Goal: Task Accomplishment & Management: Manage account settings

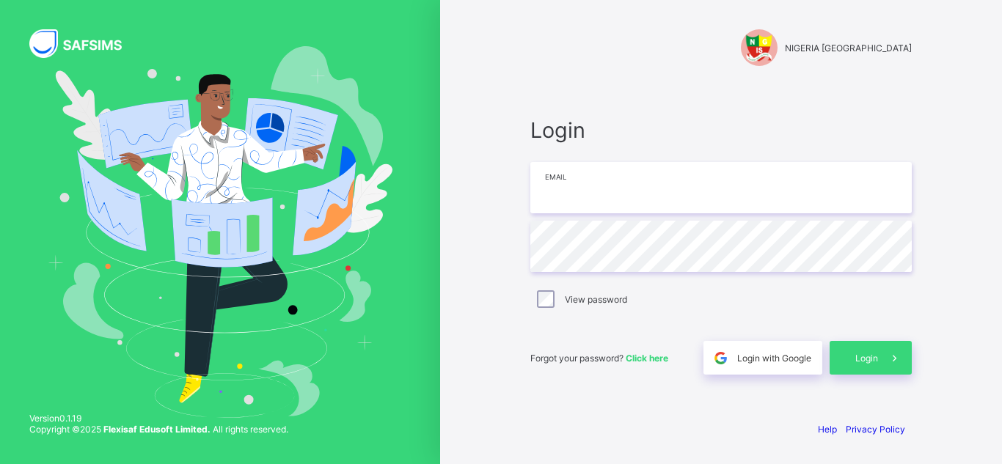
type input "**********"
click at [854, 351] on div "Login" at bounding box center [870, 358] width 82 height 34
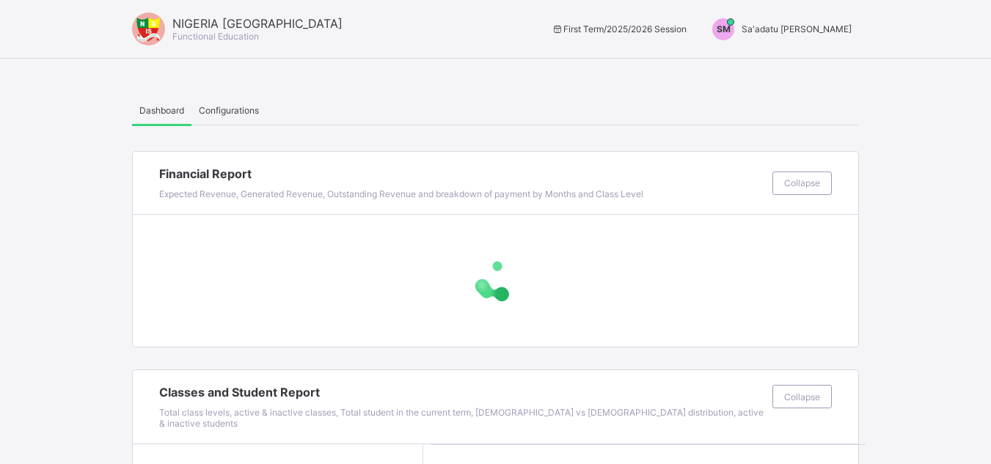
click at [827, 30] on span "Sa'adatu [PERSON_NAME]" at bounding box center [796, 28] width 110 height 11
click at [805, 71] on li "Switch to Admin View" at bounding box center [796, 62] width 123 height 29
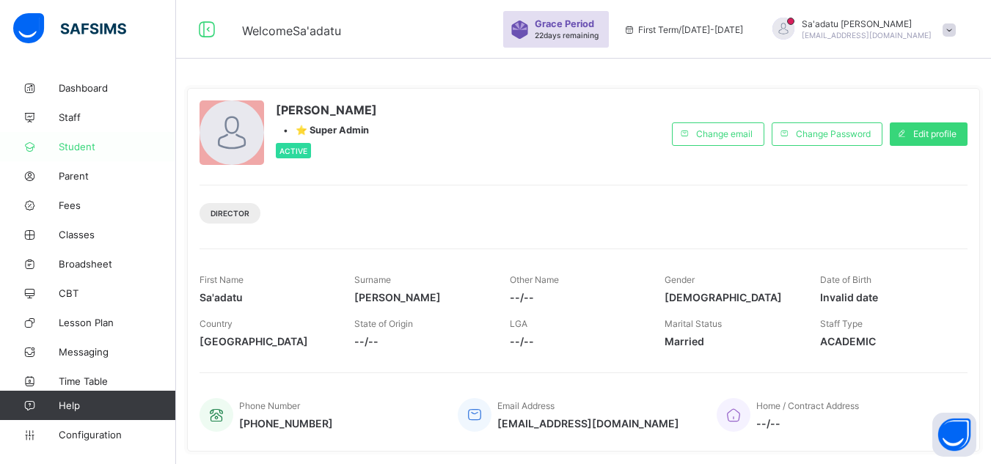
click at [82, 142] on span "Student" at bounding box center [117, 147] width 117 height 12
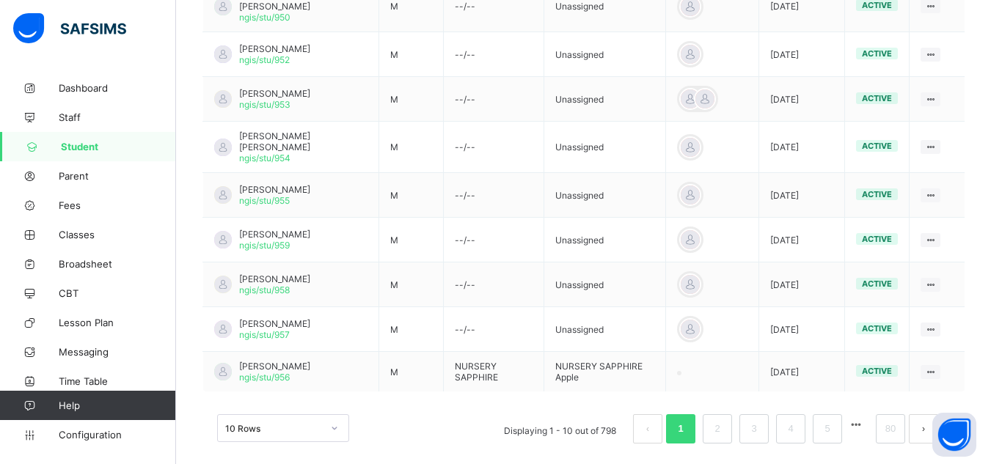
scroll to position [476, 0]
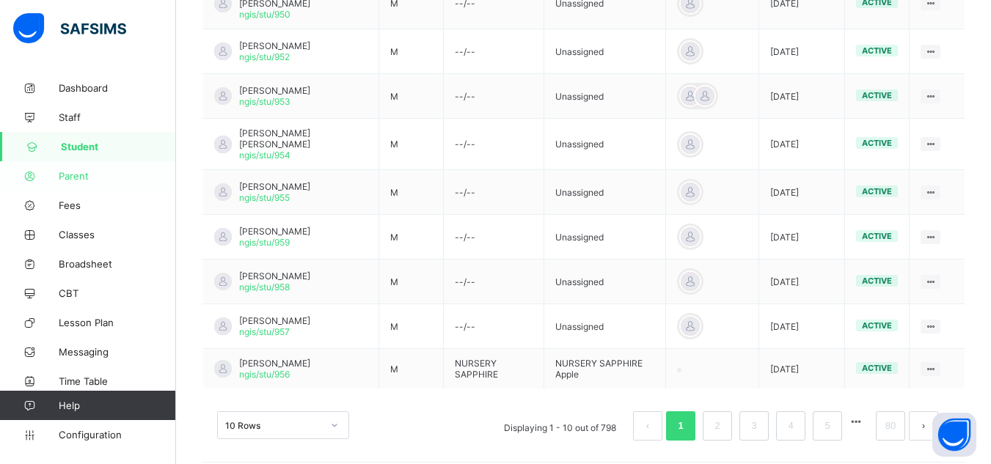
click at [78, 171] on span "Parent" at bounding box center [117, 176] width 117 height 12
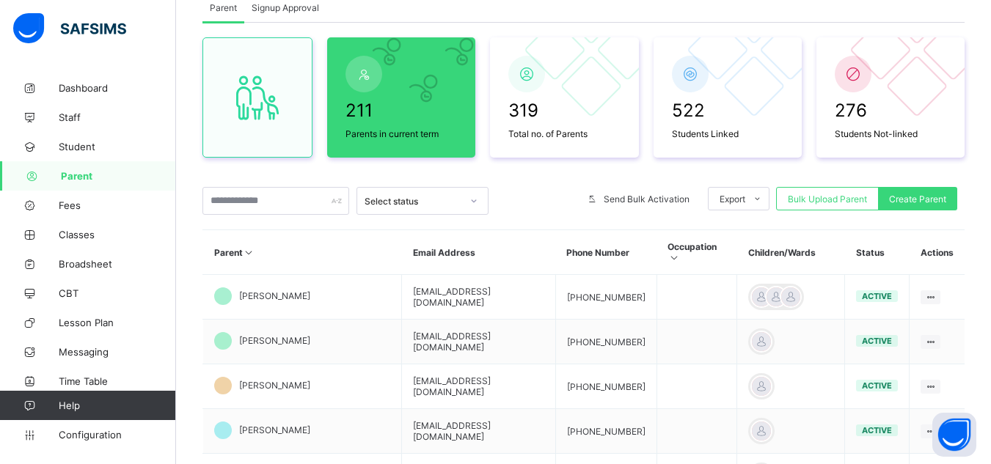
scroll to position [95, 0]
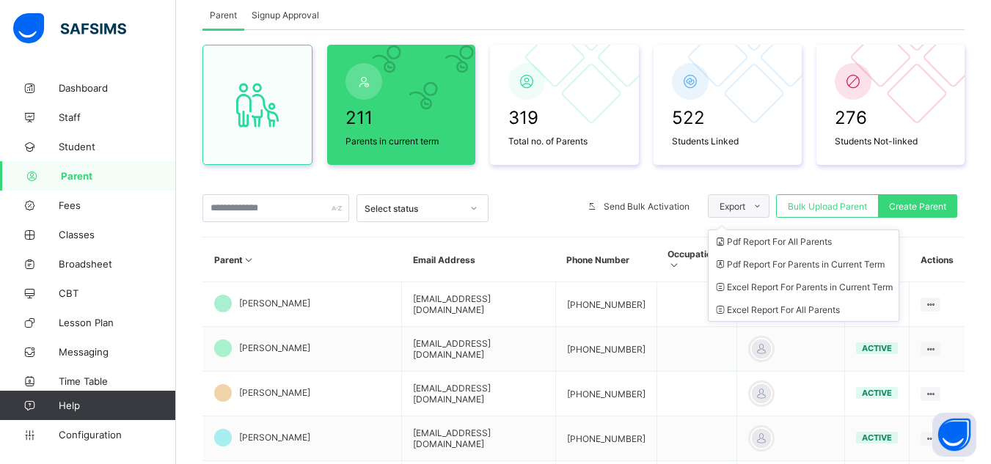
click at [763, 208] on icon at bounding box center [757, 207] width 11 height 10
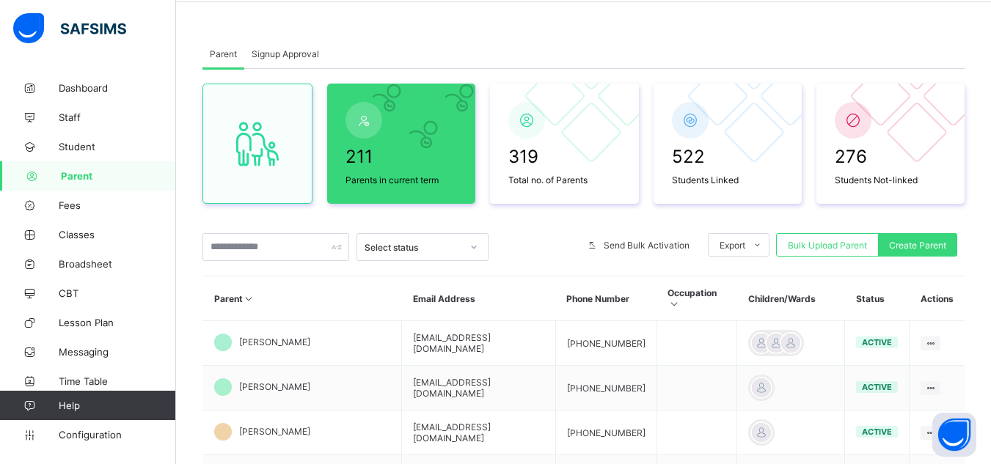
scroll to position [81, 0]
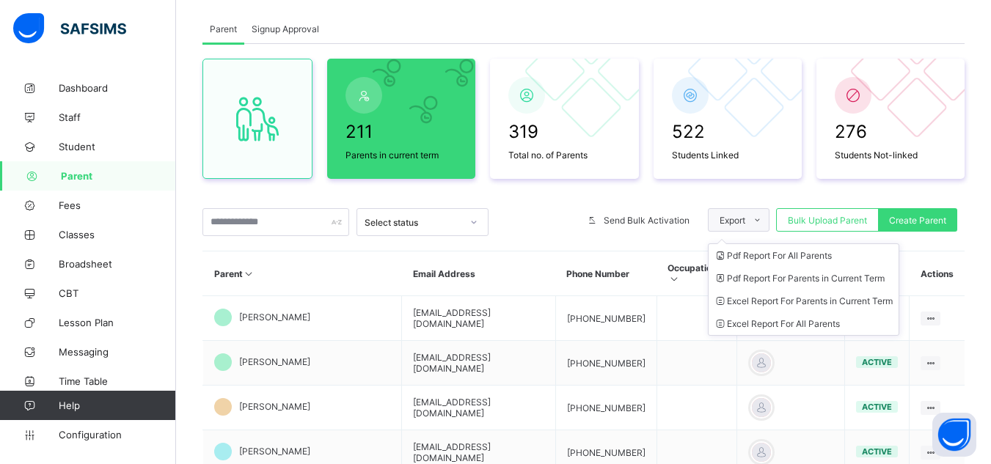
click at [763, 221] on icon at bounding box center [757, 221] width 11 height 10
click at [802, 299] on li "Excel Report For Parents in Current Term" at bounding box center [803, 301] width 190 height 23
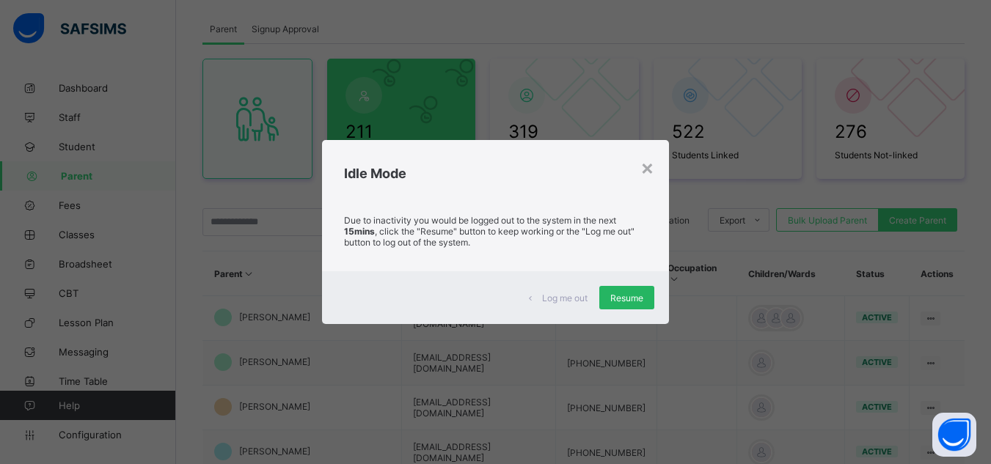
click at [618, 295] on span "Resume" at bounding box center [626, 298] width 33 height 11
click at [630, 287] on div "Resume" at bounding box center [626, 297] width 55 height 23
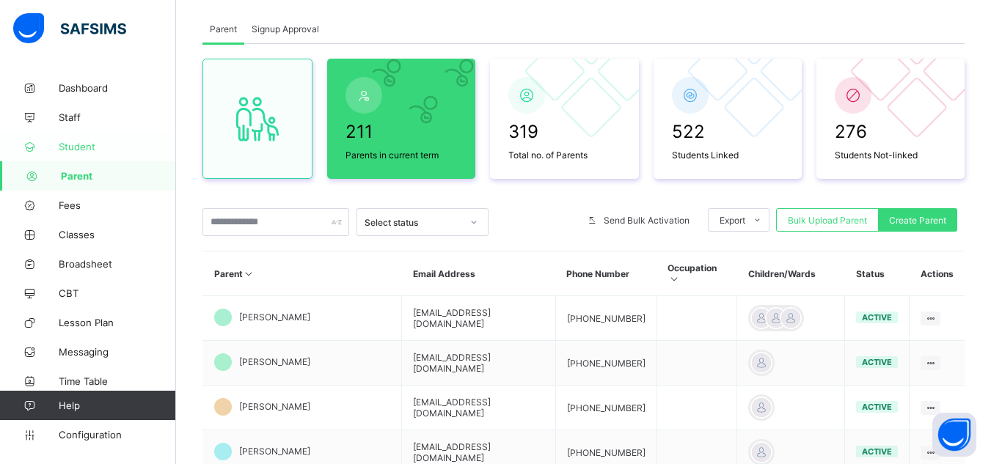
click at [81, 147] on span "Student" at bounding box center [117, 147] width 117 height 12
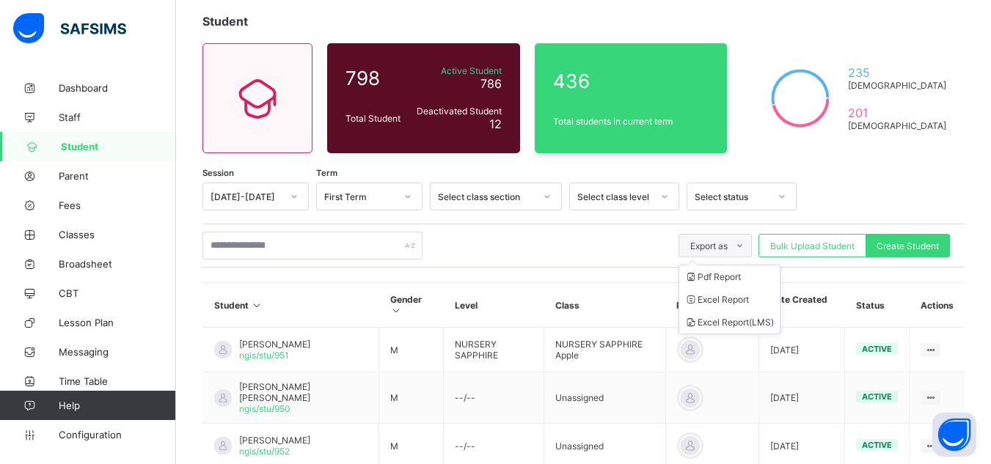
click at [727, 239] on div "Export as" at bounding box center [714, 245] width 73 height 23
click at [513, 196] on div "Select class section" at bounding box center [486, 196] width 97 height 11
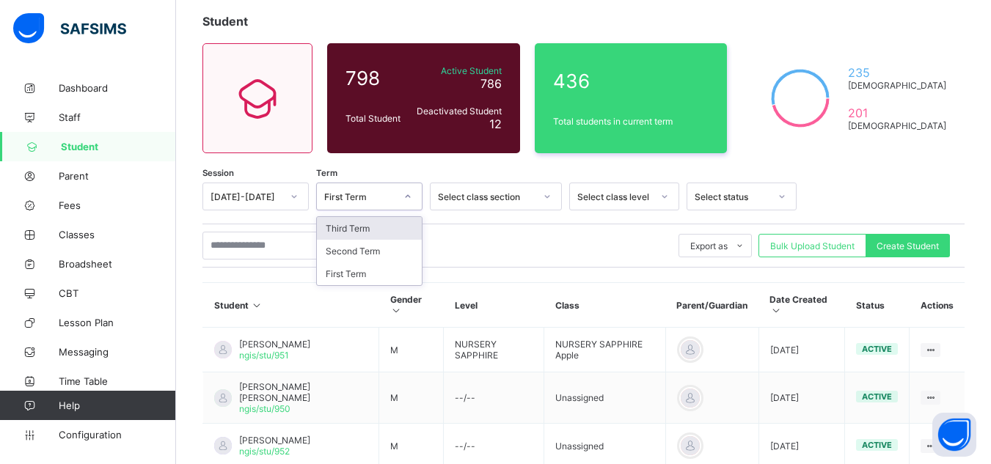
click at [372, 196] on div "First Term" at bounding box center [359, 196] width 71 height 11
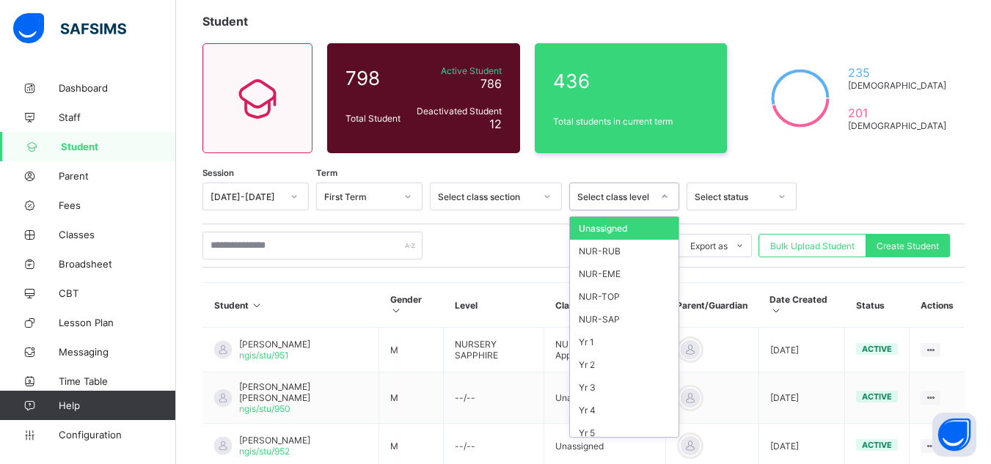
click at [623, 199] on div "Select class level" at bounding box center [614, 196] width 75 height 11
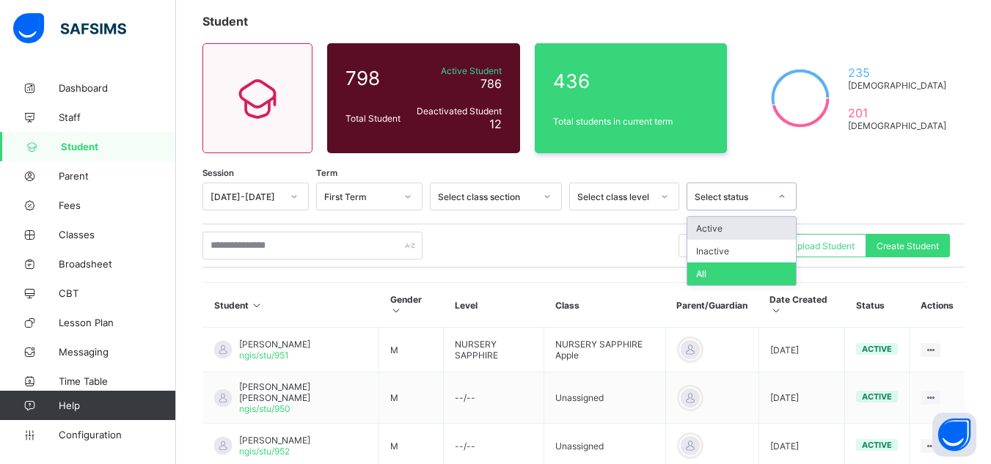
click at [735, 195] on div "Select status" at bounding box center [732, 196] width 75 height 11
click at [723, 232] on div "Active" at bounding box center [741, 228] width 109 height 23
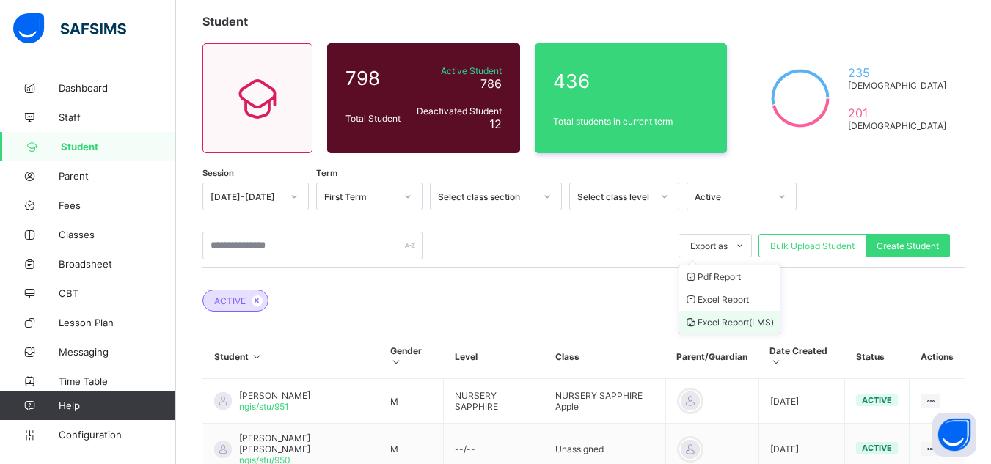
click at [743, 328] on li "Excel Report (LMS)" at bounding box center [729, 322] width 100 height 23
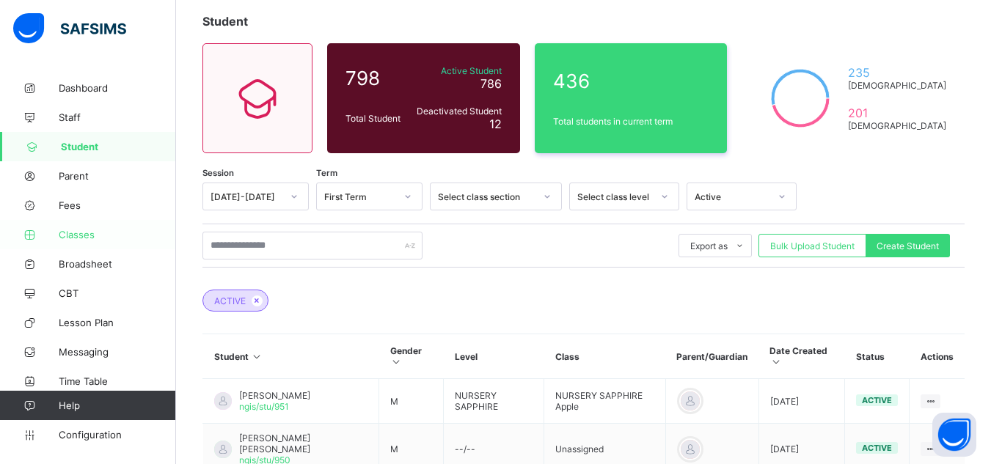
click at [73, 228] on link "Classes" at bounding box center [88, 234] width 176 height 29
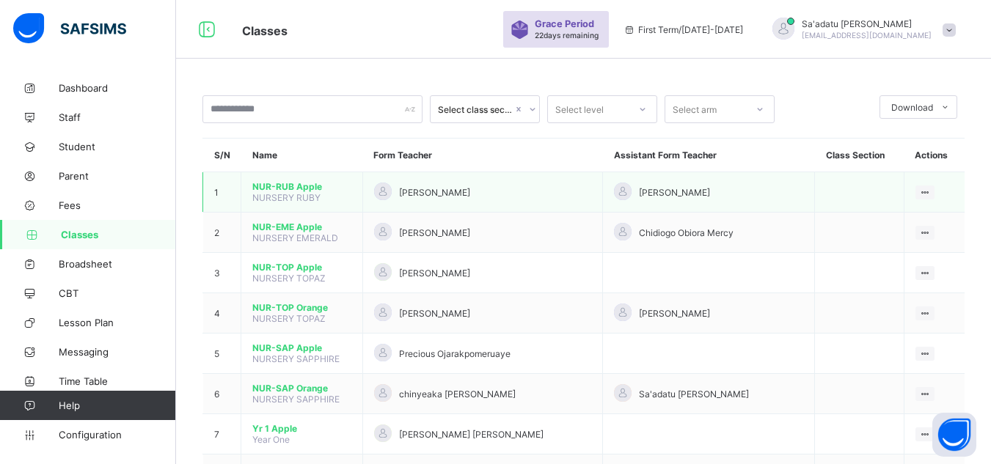
click at [312, 182] on span "NUR-RUB Apple" at bounding box center [301, 186] width 99 height 11
